Goal: Task Accomplishment & Management: Manage account settings

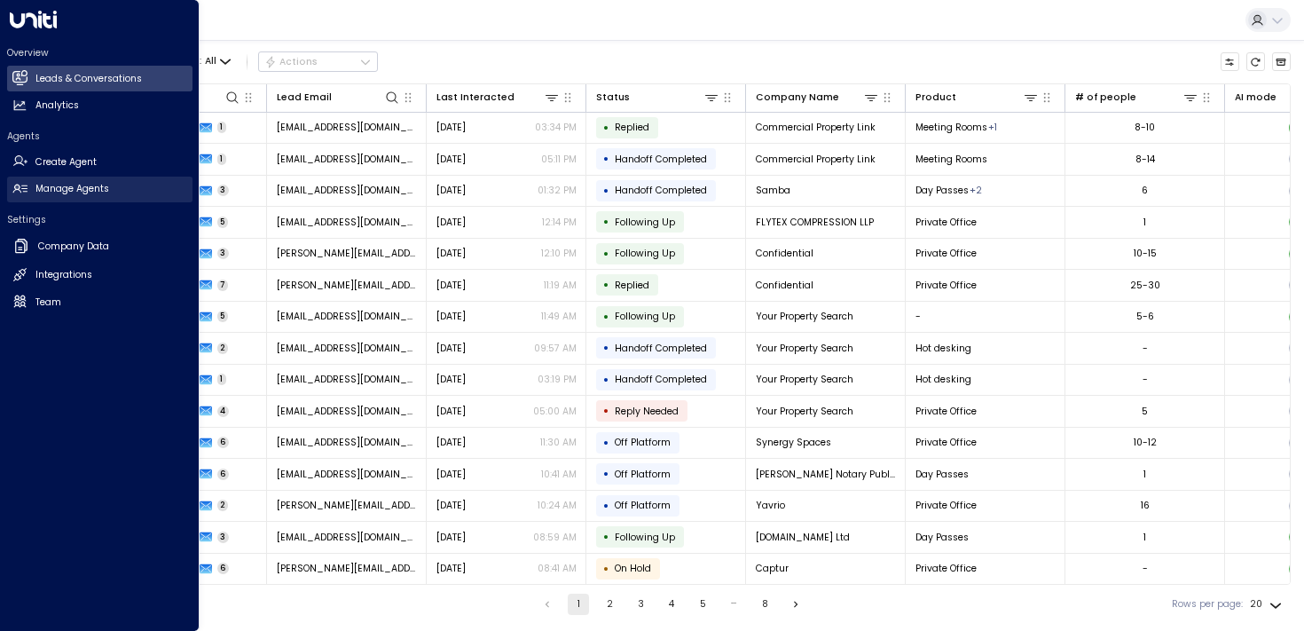
click at [33, 184] on link "Manage Agents Manage Agents" at bounding box center [99, 190] width 185 height 26
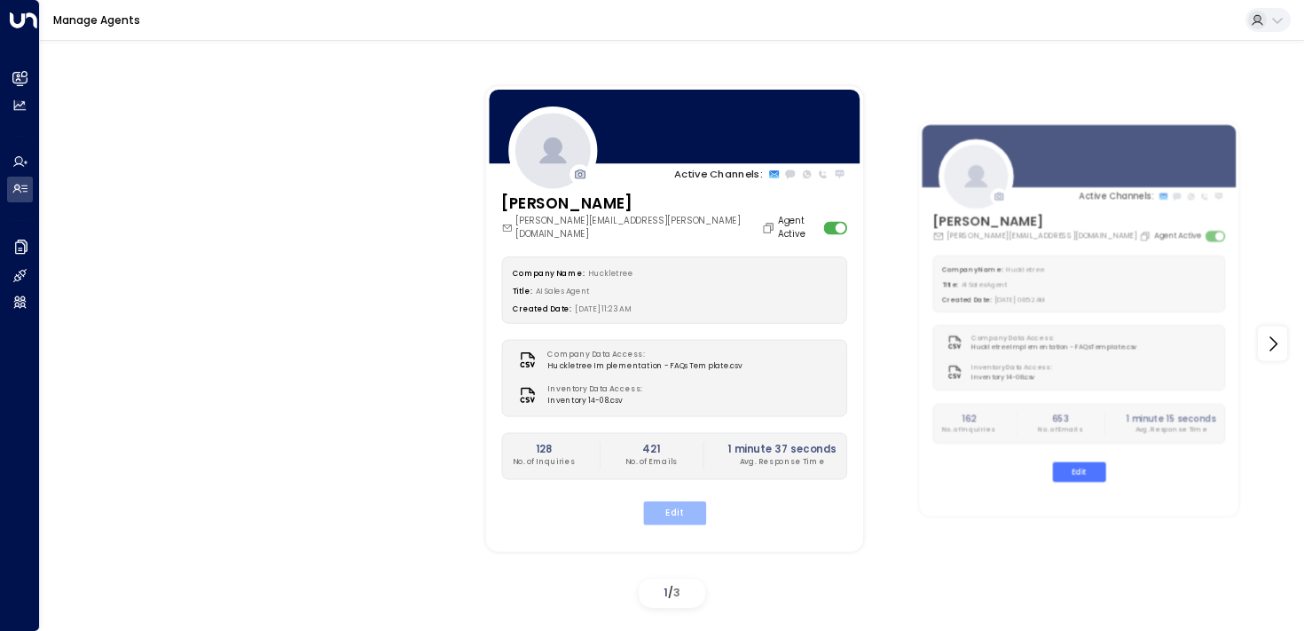
click at [701, 501] on button "Edit" at bounding box center [673, 512] width 63 height 23
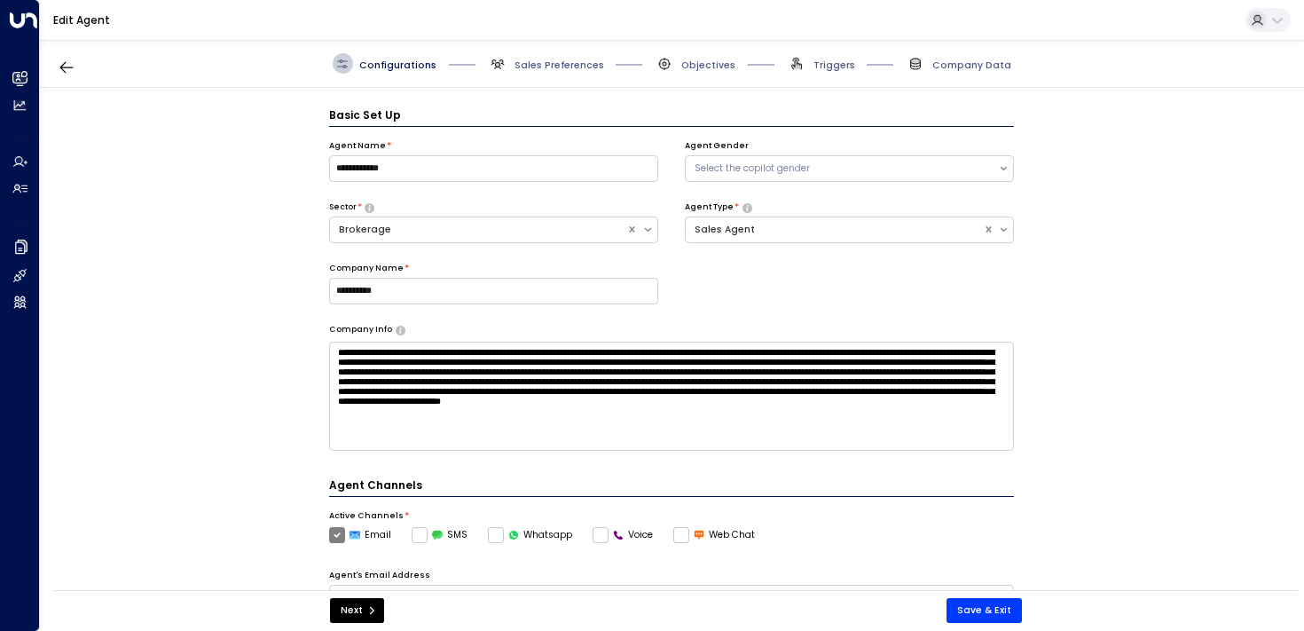
click at [511, 70] on span "Sales Preferences" at bounding box center [546, 63] width 116 height 20
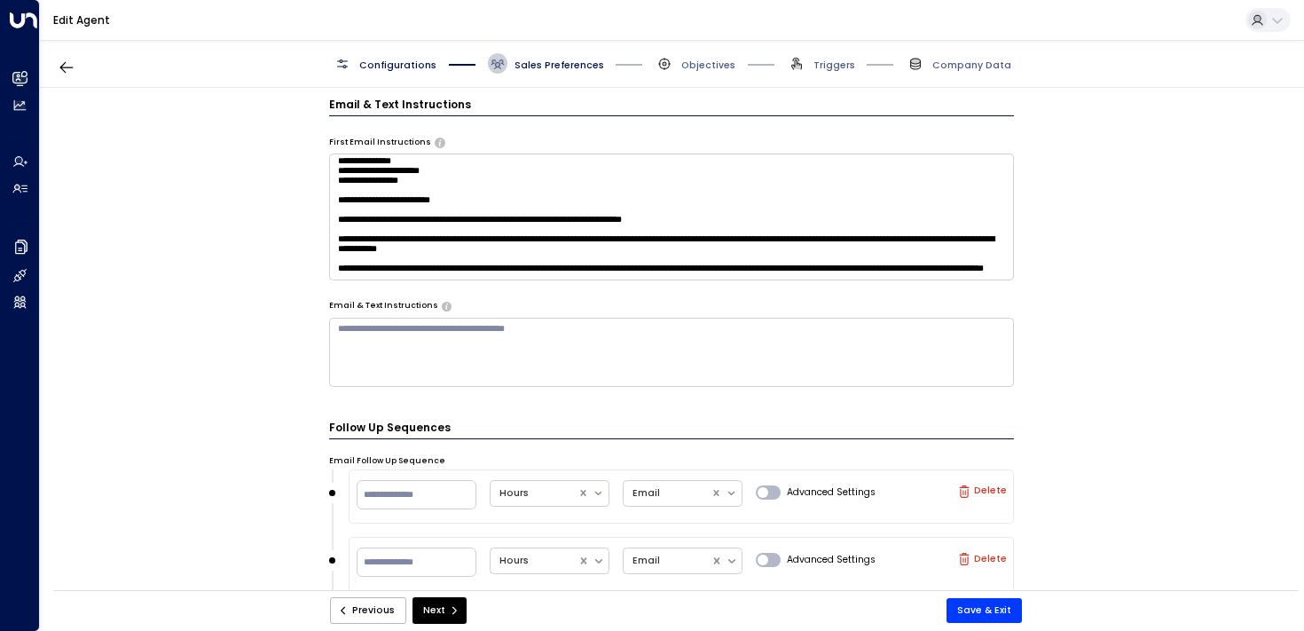
scroll to position [908, 0]
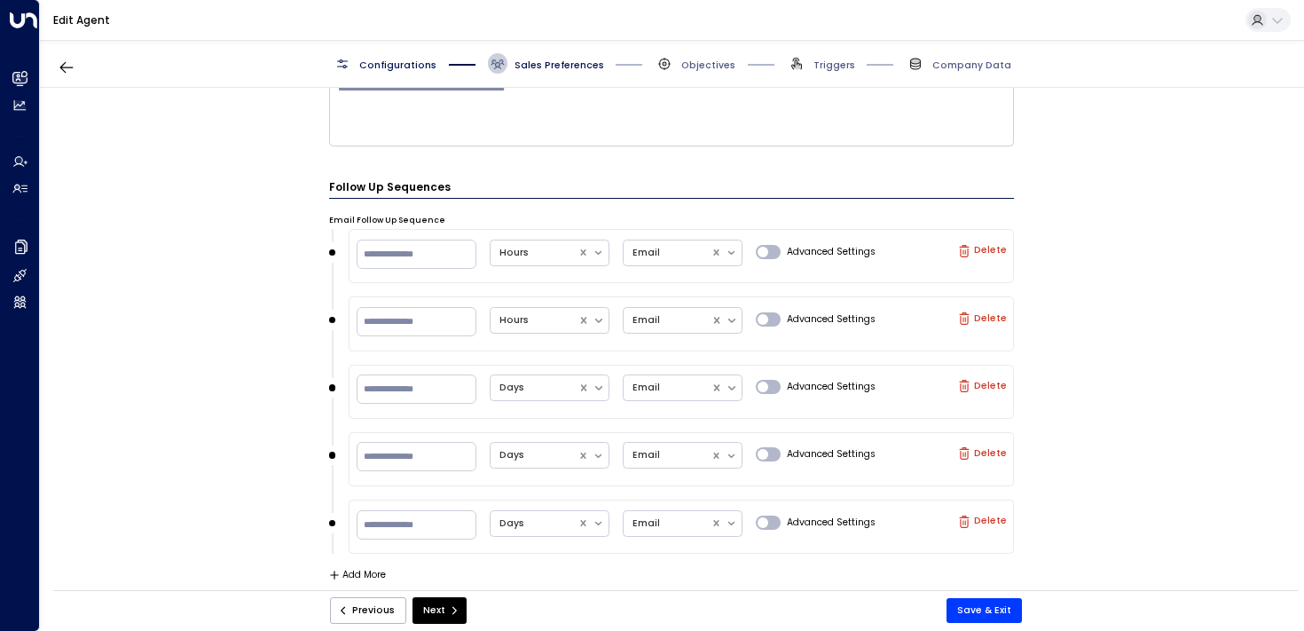
click at [701, 75] on div "Configurations Sales Preferences Objectives Triggers Company Data" at bounding box center [672, 64] width 1264 height 48
click at [695, 59] on span "Objectives" at bounding box center [708, 65] width 54 height 13
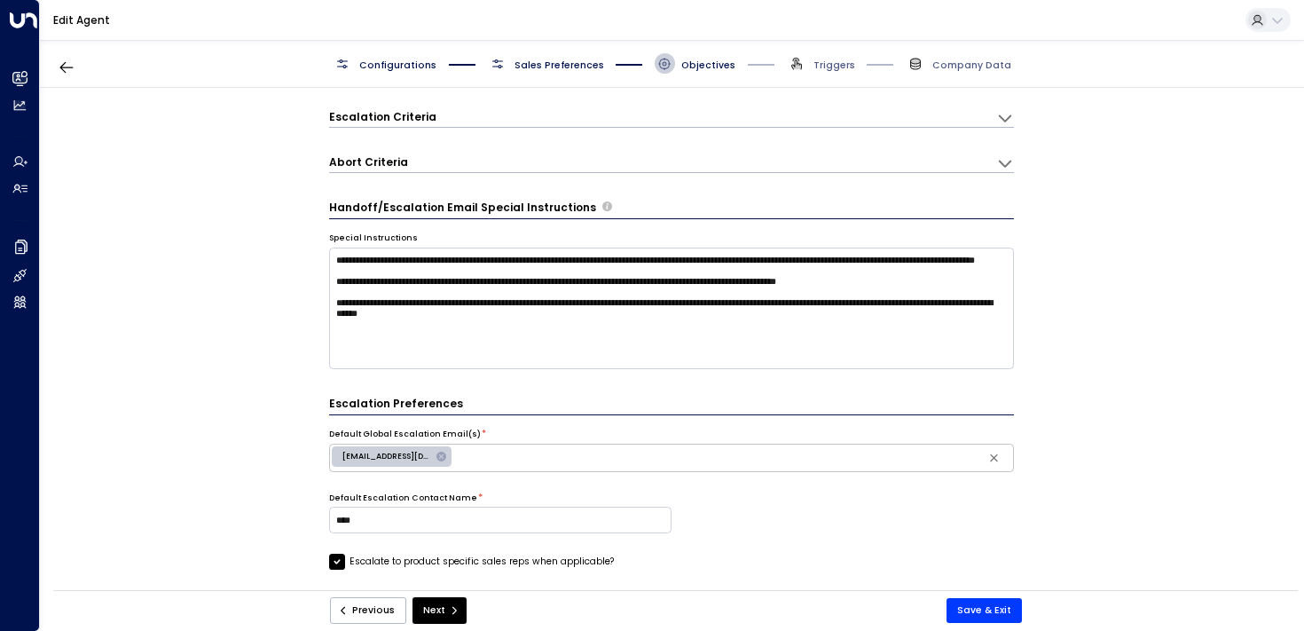
scroll to position [745, 0]
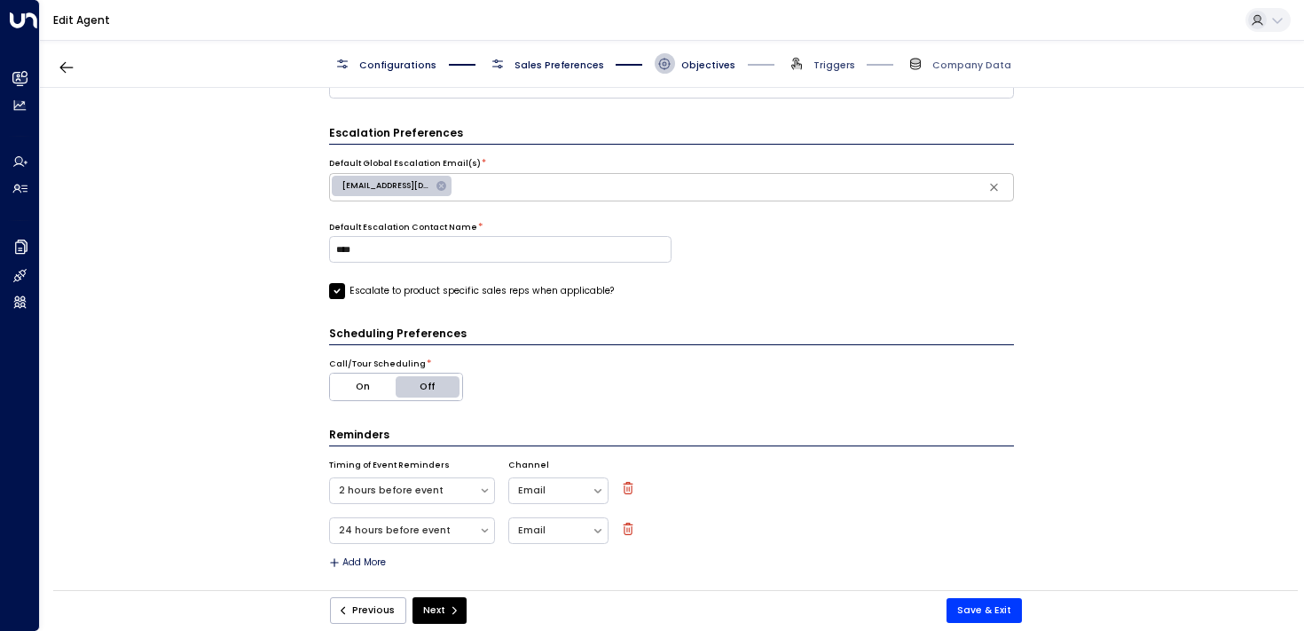
click at [824, 65] on span "Triggers" at bounding box center [835, 65] width 42 height 13
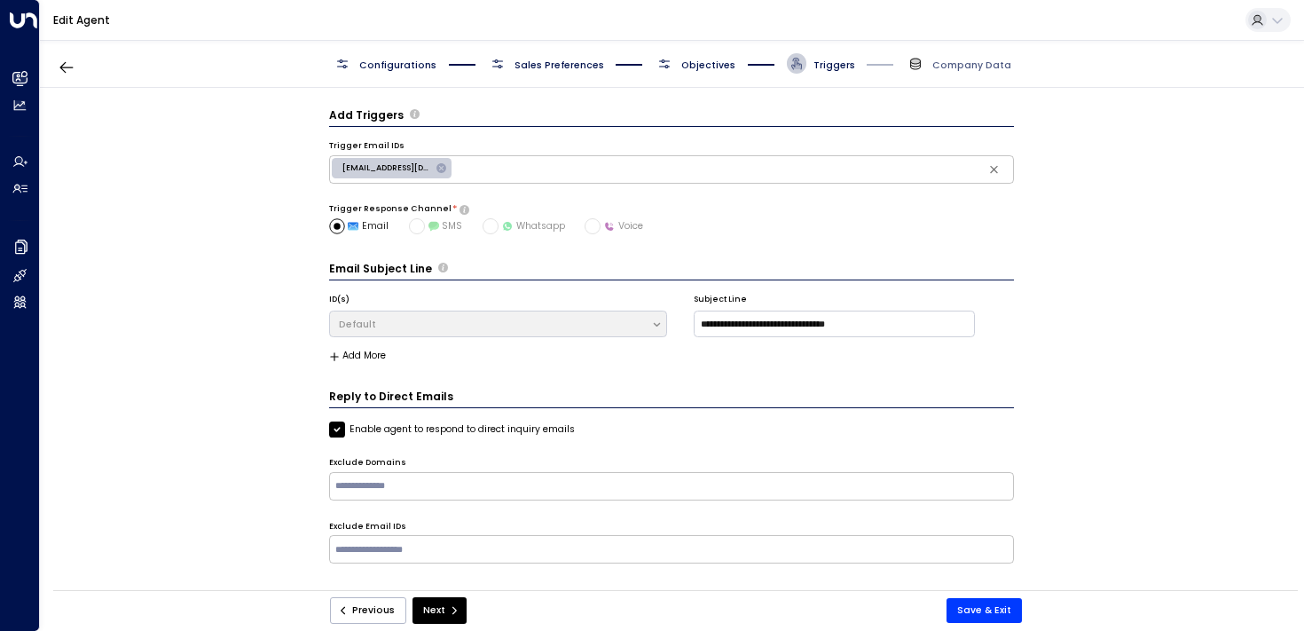
click at [969, 53] on span "Company Data" at bounding box center [959, 63] width 106 height 20
